Goal: Task Accomplishment & Management: Manage account settings

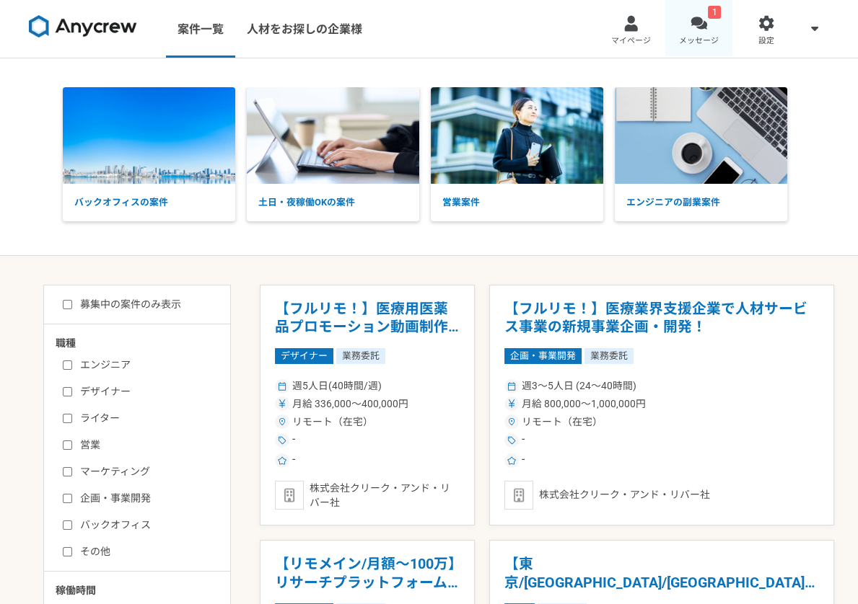
click at [697, 9] on link "1 メッセージ" at bounding box center [699, 29] width 68 height 58
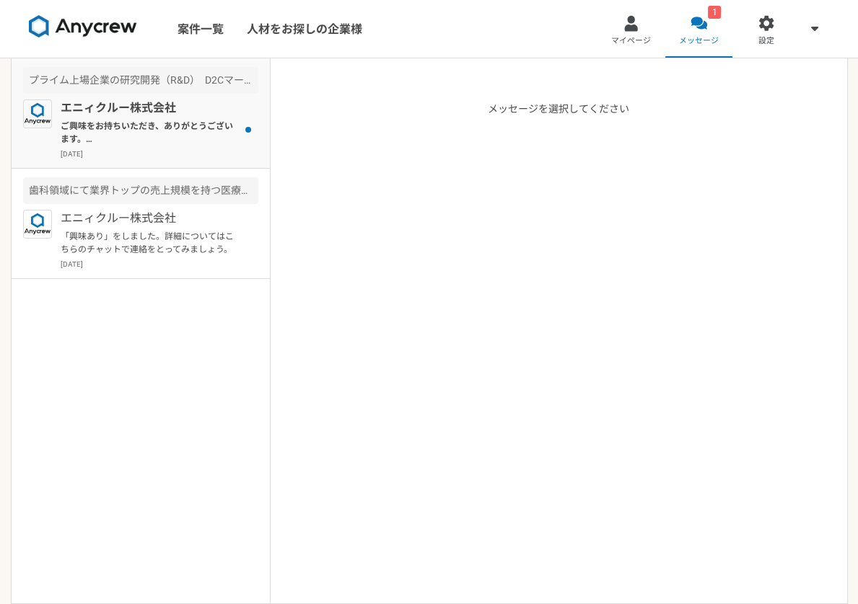
click at [157, 128] on p "ご興味をお持ちいただき、ありがとうございます。 プロフィールを拝見させて頂きました。 それでは一度オンラインにて、案件の詳細及びご経歴などヒアリングさせていた…" at bounding box center [150, 133] width 178 height 26
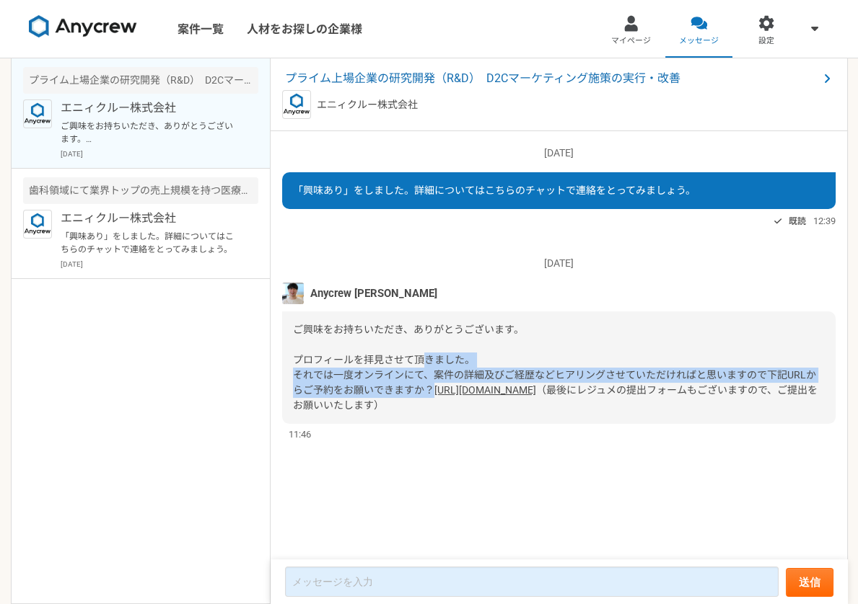
drag, startPoint x: 426, startPoint y: 363, endPoint x: 608, endPoint y: 389, distance: 184.4
click at [608, 389] on div "ご興味をお持ちいただき、ありがとうございます。 プロフィールを拝見させて頂きました。 それでは一度オンラインにて、案件の詳細及びご経歴などヒアリングさせていた…" at bounding box center [558, 368] width 553 height 113
drag, startPoint x: 360, startPoint y: 379, endPoint x: 593, endPoint y: 393, distance: 233.4
click at [593, 393] on div "ご興味をお持ちいただき、ありがとうございます。 プロフィールを拝見させて頂きました。 それでは一度オンラインにて、案件の詳細及びご経歴などヒアリングさせていた…" at bounding box center [558, 368] width 553 height 113
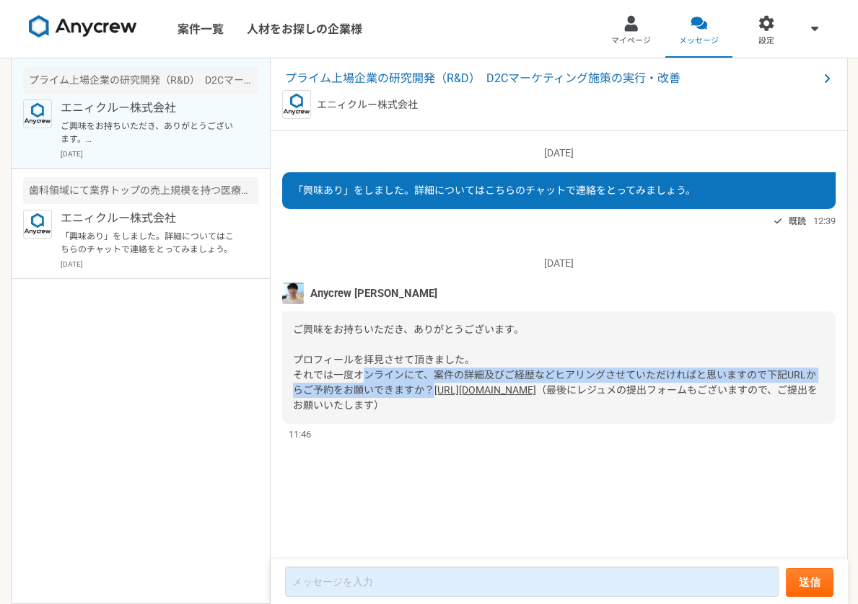
click at [593, 393] on div "ご興味をお持ちいただき、ありがとうございます。 プロフィールを拝見させて頂きました。 それでは一度オンラインにて、案件の詳細及びご経歴などヒアリングさせていた…" at bounding box center [558, 368] width 553 height 113
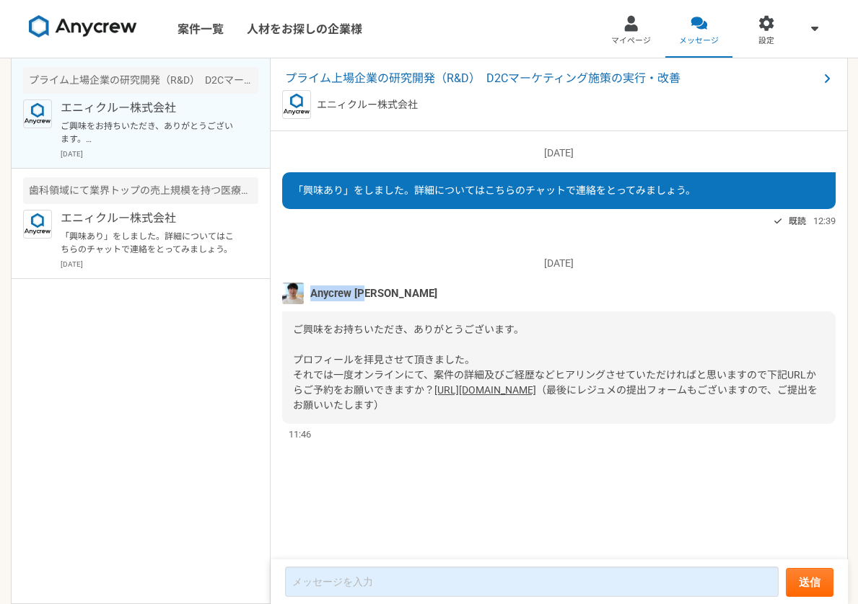
drag, startPoint x: 312, startPoint y: 292, endPoint x: 422, endPoint y: 293, distance: 110.4
click at [422, 293] on div "Anycrew [PERSON_NAME]" at bounding box center [558, 294] width 553 height 22
drag, startPoint x: 309, startPoint y: 291, endPoint x: 442, endPoint y: 291, distance: 132.7
click at [442, 291] on div "Anycrew [PERSON_NAME]" at bounding box center [558, 294] width 553 height 22
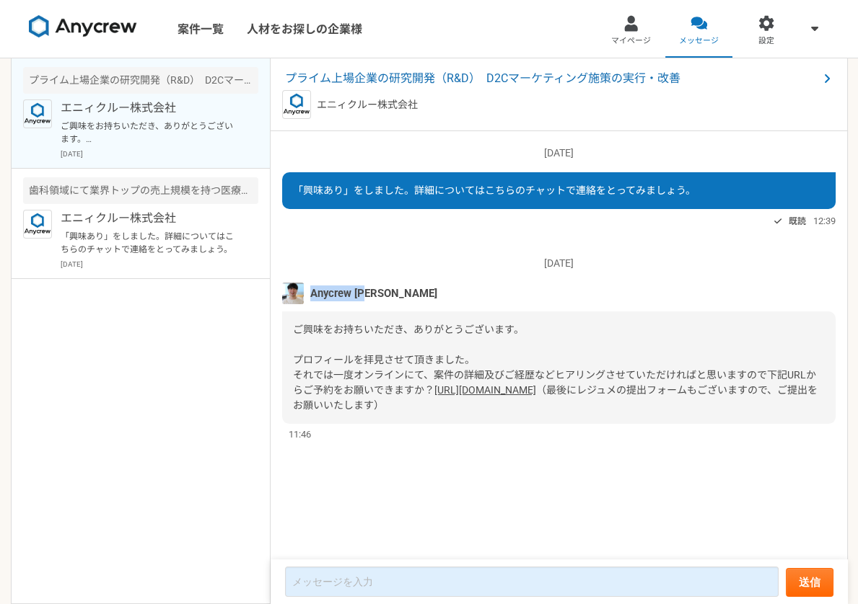
click at [434, 396] on link "[URL][DOMAIN_NAME]" at bounding box center [485, 390] width 102 height 12
click at [610, 20] on link "マイページ" at bounding box center [631, 29] width 68 height 58
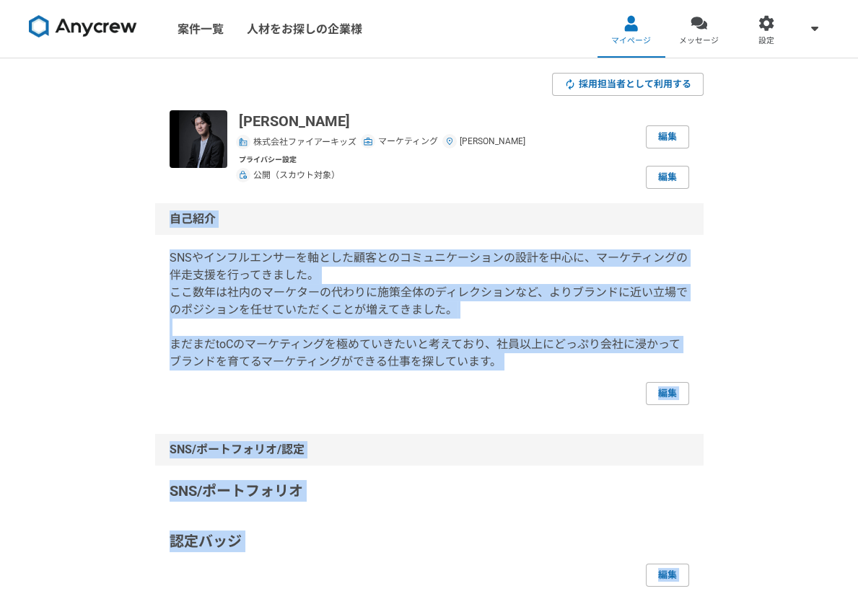
drag, startPoint x: 529, startPoint y: 351, endPoint x: 169, endPoint y: 214, distance: 384.9
copy section "lore IPSumdolorsitametconsecteturadipiscin、elitseddoeiusmodtemp。 incididuntutla…"
click at [381, 252] on p "SNSやインフルエンサーを軸とした顧客とのコミュニケーションの設計を中心に、マーケティングの伴走支援を行ってきました。 ここ数年は社内のマーケターの代わりに施…" at bounding box center [428, 310] width 519 height 121
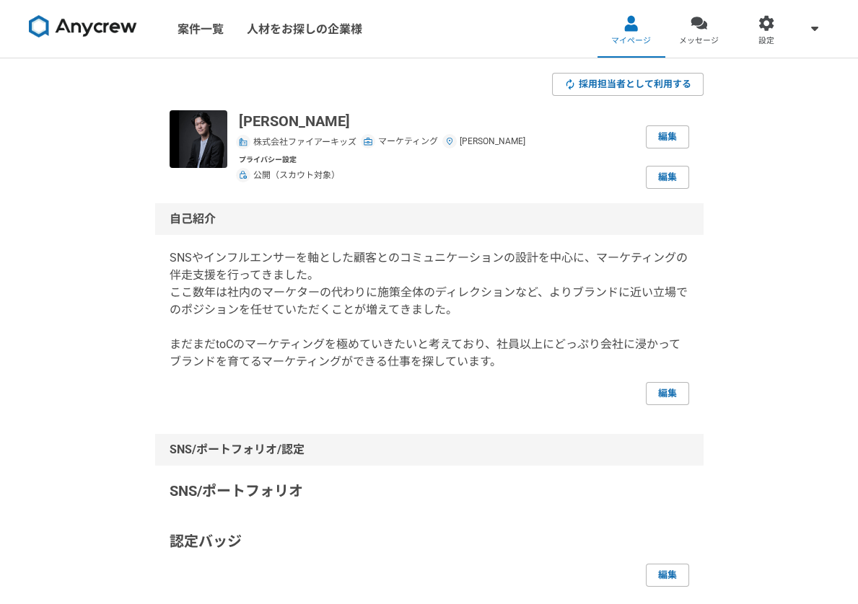
drag, startPoint x: 175, startPoint y: 217, endPoint x: 212, endPoint y: 222, distance: 37.1
click at [211, 222] on div "自己紹介" at bounding box center [429, 219] width 548 height 32
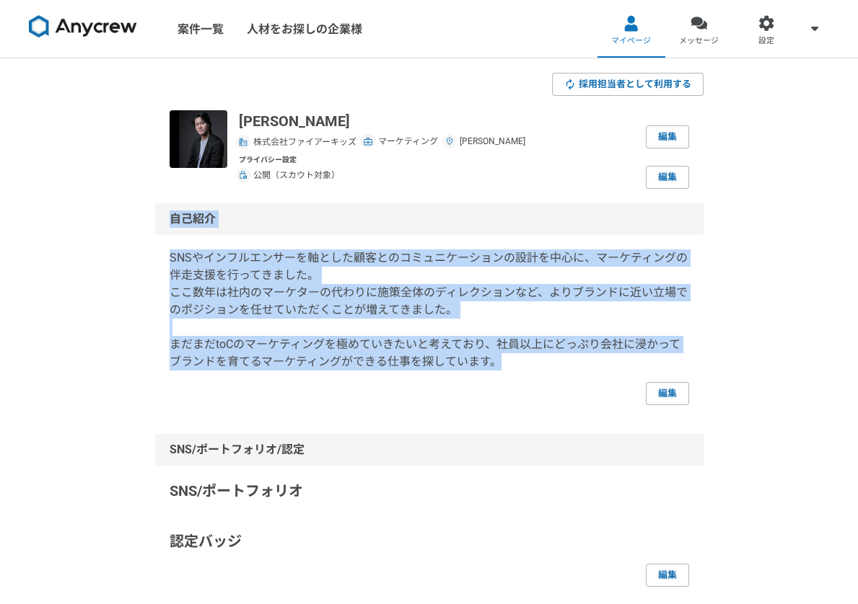
drag, startPoint x: 169, startPoint y: 215, endPoint x: 553, endPoint y: 365, distance: 412.7
click at [553, 365] on div "自己紹介 SNSやインフルエンサーを軸とした顧客とのコミュニケーションの設計を中心に、マーケティングの伴走支援を行ってきました。 ここ数年は社内のマーケターの…" at bounding box center [429, 304] width 548 height 202
copy div "自己紹介 SNSやインフルエンサーを軸とした顧客とのコミュニケーションの設計を中心に、マーケティングの伴走支援を行ってきました。 ここ数年は社内のマーケターの…"
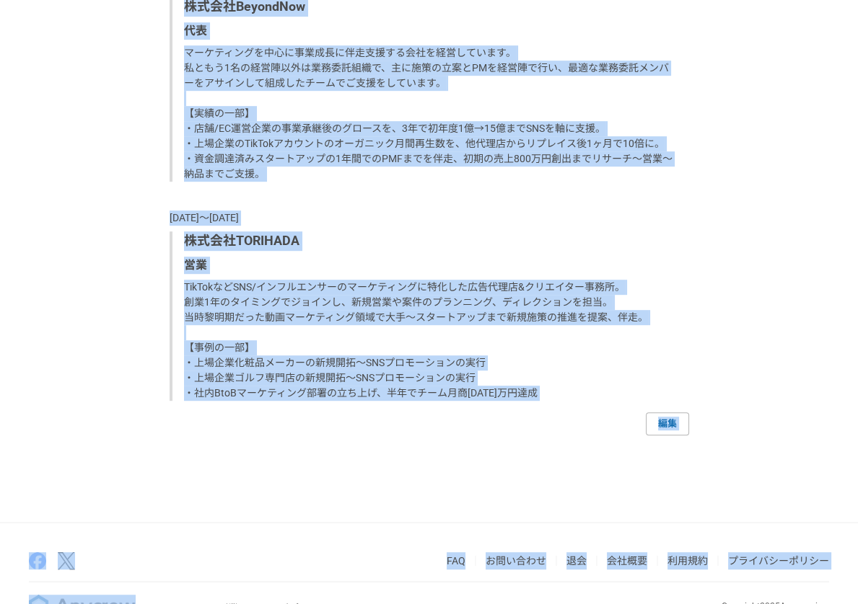
scroll to position [1189, 0]
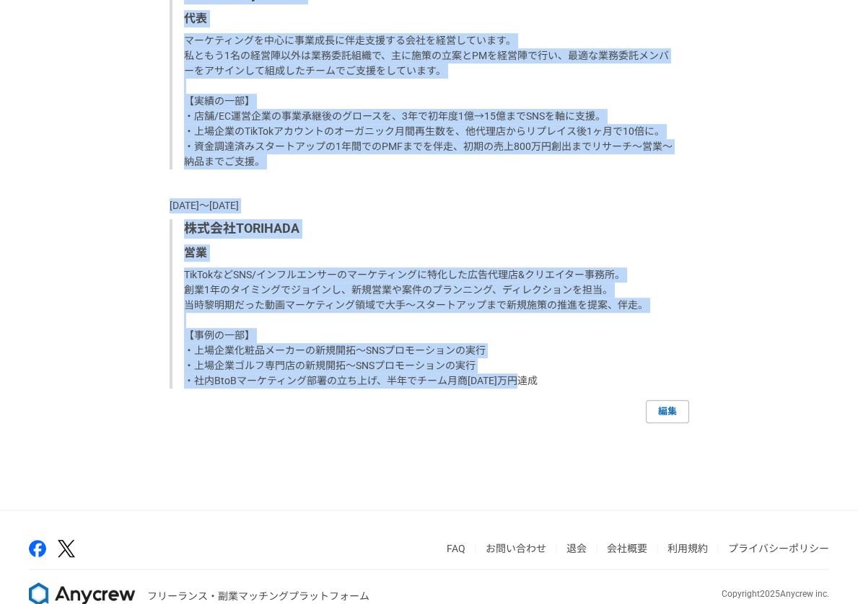
drag, startPoint x: 171, startPoint y: 172, endPoint x: 583, endPoint y: 374, distance: 458.7
click at [583, 374] on div "職歴 [DATE]〜現在 株式会社ファイアーキッズ マーケティング部長 SNSマーケティングを2年間支援した後、マーケティング統括ポジションを担当。 1年でS…" at bounding box center [429, 98] width 548 height 649
copy div "lo 1231i〜do sitametconse adipiscin ELItseddoei2tempori、utlaboreetdolorem。 7alIQ…"
